Goal: Task Accomplishment & Management: Complete application form

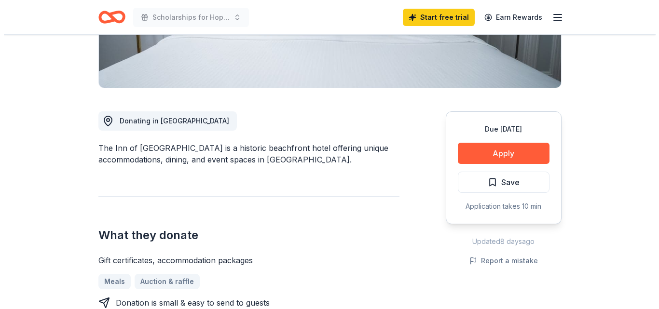
scroll to position [198, 0]
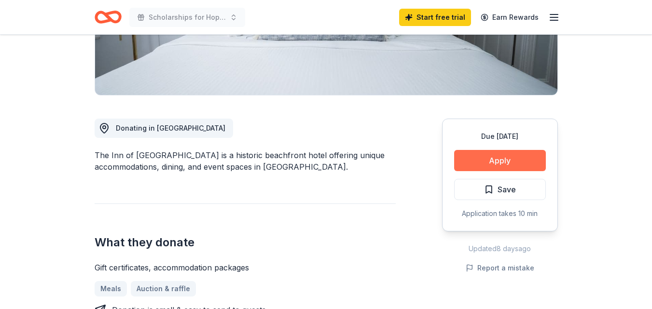
click at [493, 160] on button "Apply" at bounding box center [500, 160] width 92 height 21
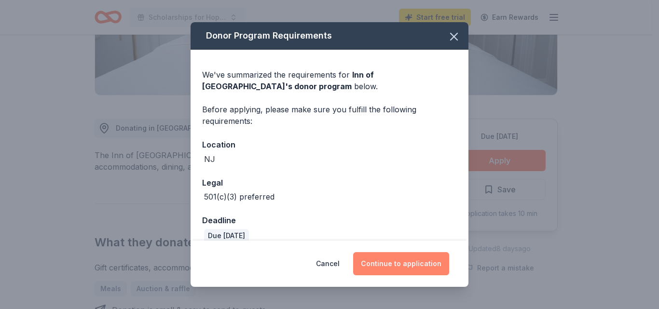
click at [402, 261] on button "Continue to application" at bounding box center [401, 263] width 96 height 23
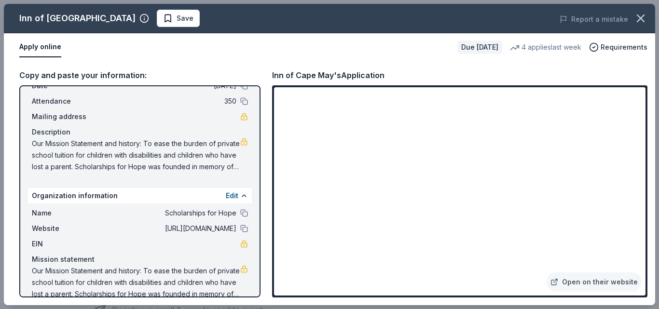
scroll to position [64, 0]
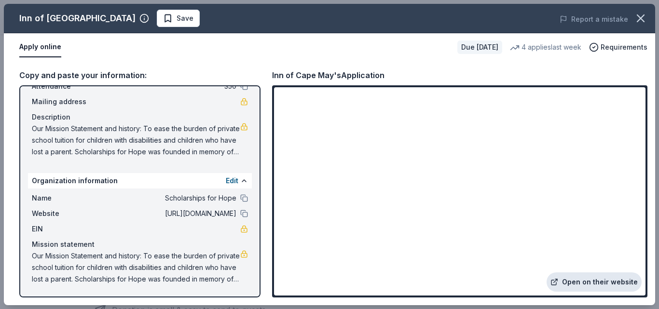
click at [605, 277] on link "Open on their website" at bounding box center [594, 282] width 95 height 19
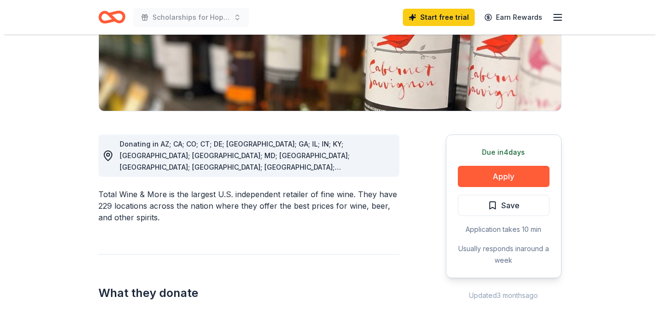
scroll to position [200, 0]
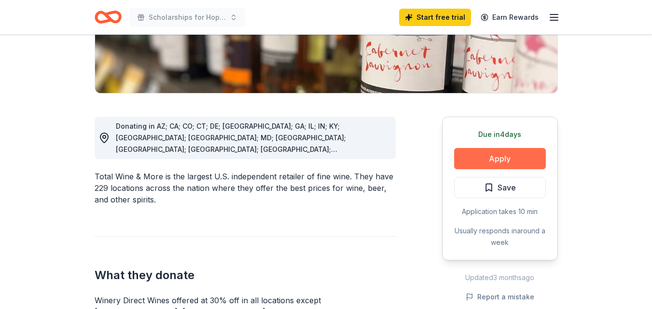
click at [484, 155] on button "Apply" at bounding box center [500, 158] width 92 height 21
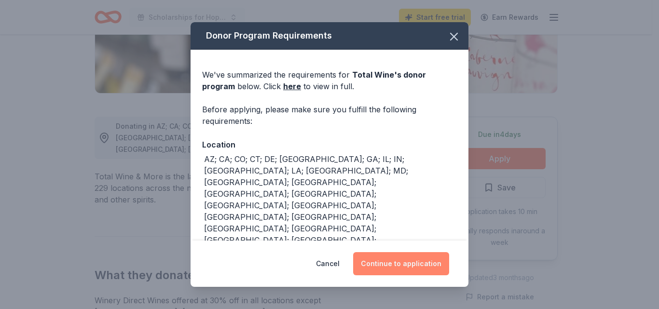
click at [393, 266] on button "Continue to application" at bounding box center [401, 263] width 96 height 23
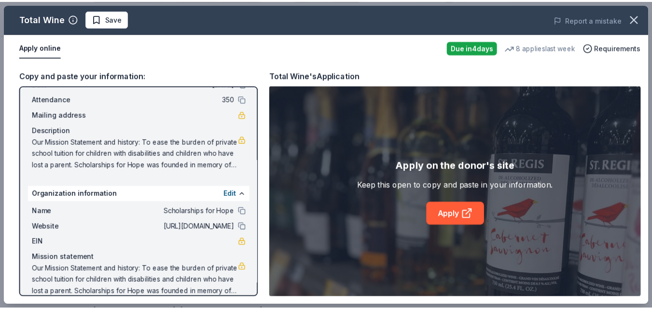
scroll to position [64, 0]
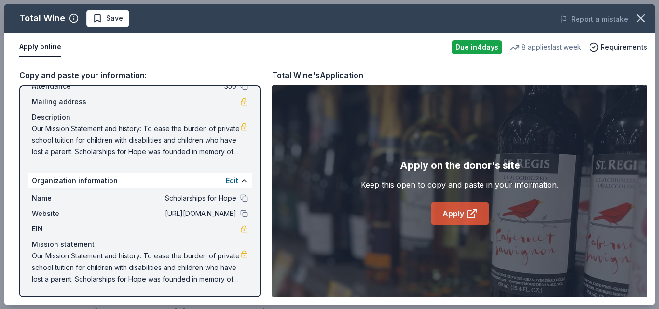
click at [451, 215] on link "Apply" at bounding box center [460, 213] width 58 height 23
click at [104, 14] on span "Save" at bounding box center [108, 19] width 30 height 12
click at [127, 40] on div "Apply online" at bounding box center [231, 47] width 424 height 20
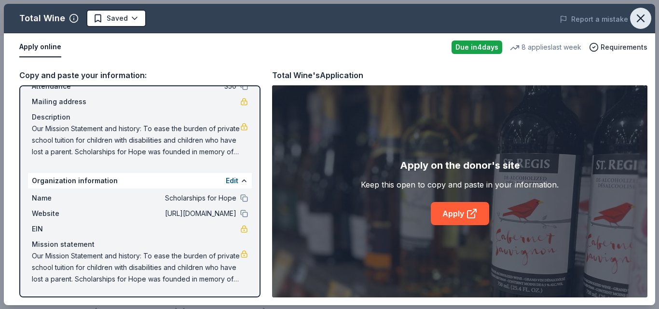
click at [643, 16] on icon "button" at bounding box center [640, 18] width 7 height 7
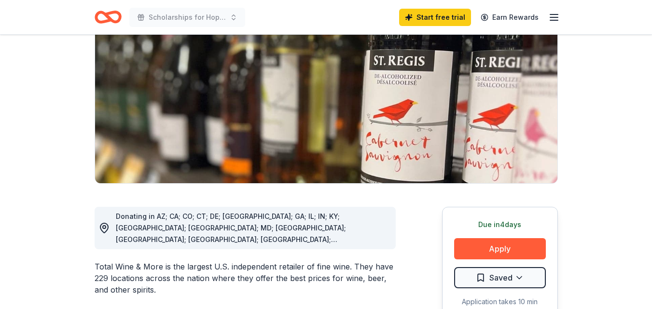
scroll to position [0, 0]
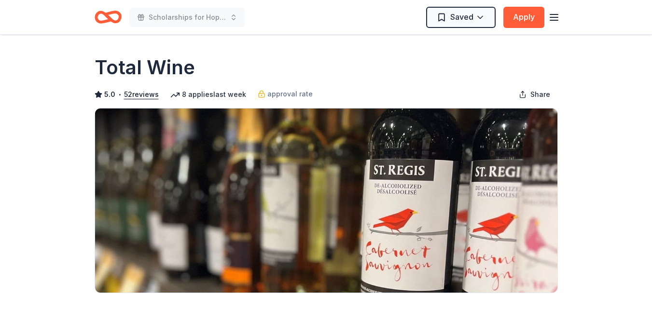
click at [108, 18] on icon "Home" at bounding box center [112, 17] width 15 height 10
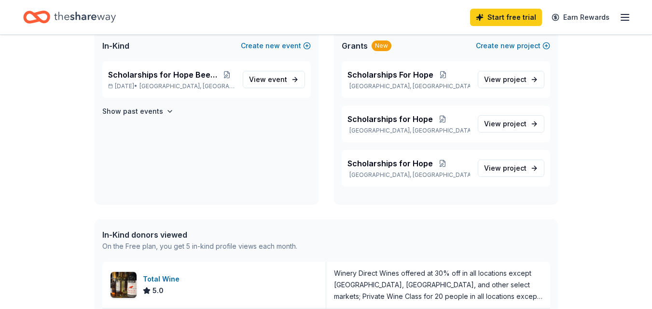
scroll to position [52, 0]
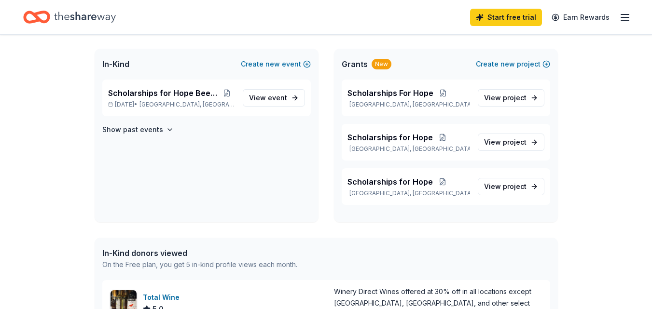
click at [621, 14] on line "button" at bounding box center [625, 14] width 8 height 0
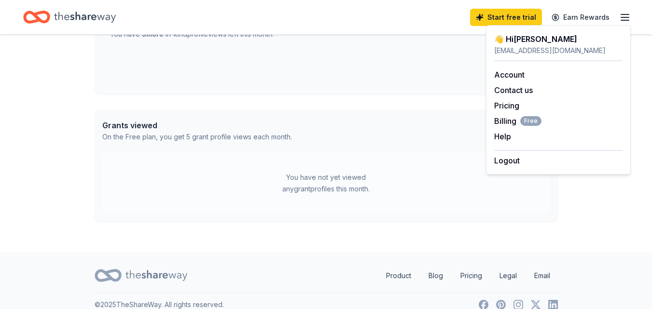
scroll to position [449, 0]
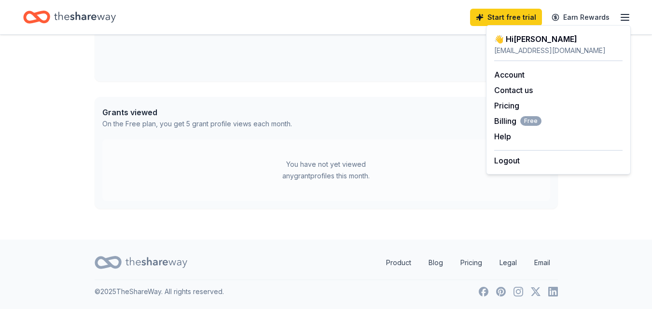
click at [150, 261] on icon at bounding box center [156, 263] width 62 height 20
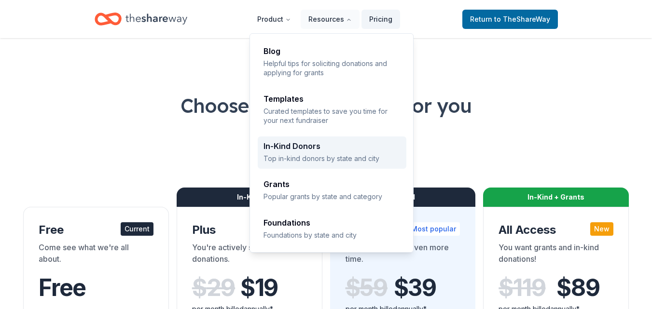
click at [302, 144] on div "In-Kind Donors" at bounding box center [331, 146] width 137 height 8
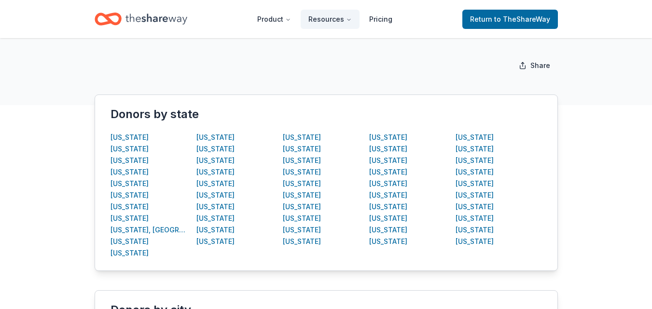
scroll to position [142, 0]
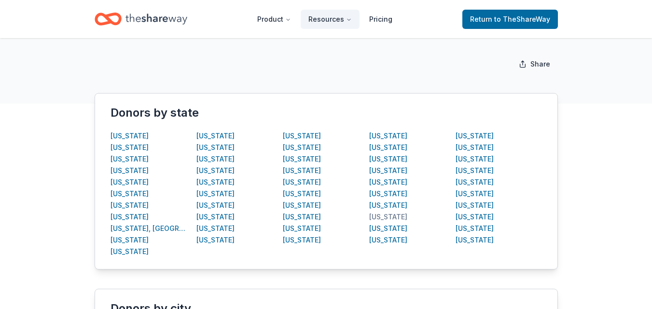
click at [396, 215] on div "[US_STATE]" at bounding box center [388, 217] width 38 height 12
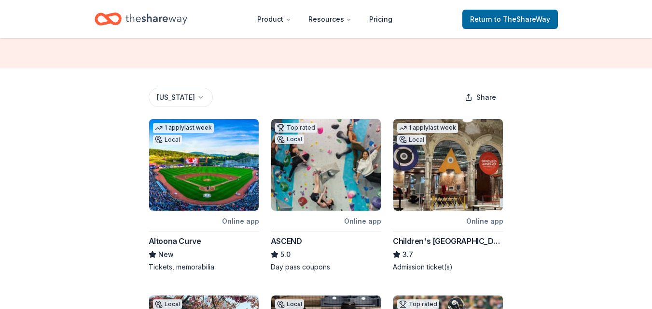
scroll to position [93, 0]
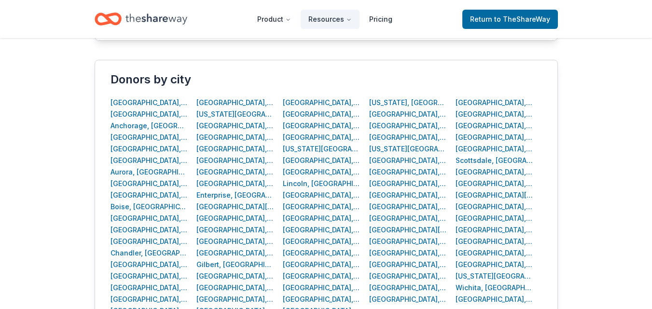
scroll to position [373, 0]
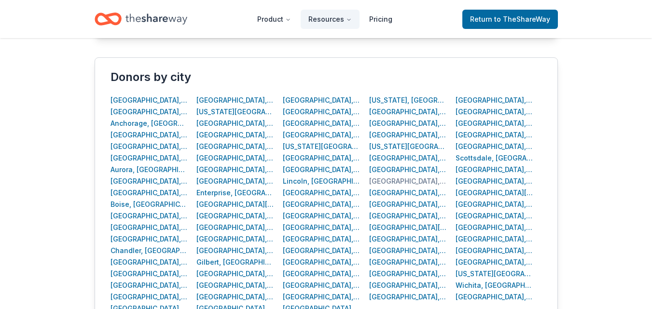
click at [392, 180] on div "Philadelphia, PA" at bounding box center [408, 182] width 78 height 12
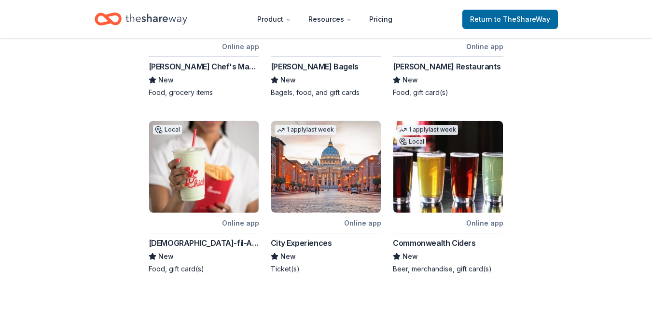
scroll to position [455, 0]
click at [312, 242] on div "City Experiences" at bounding box center [301, 244] width 61 height 12
